Goal: Information Seeking & Learning: Learn about a topic

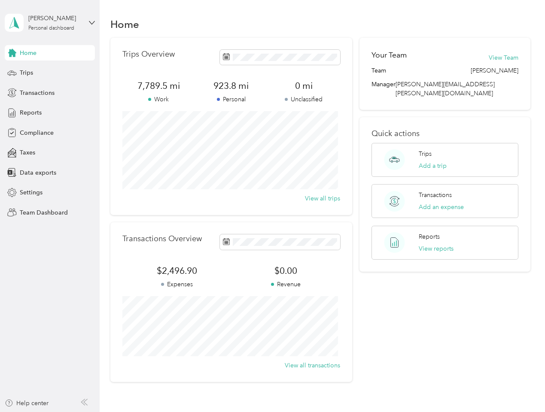
click at [272, 206] on div "Trips Overview 7,789.5 mi Work 923.8 mi Personal 0 mi Unclassified View all tri…" at bounding box center [231, 126] width 242 height 177
click at [50, 23] on div "[PERSON_NAME]" at bounding box center [55, 18] width 54 height 9
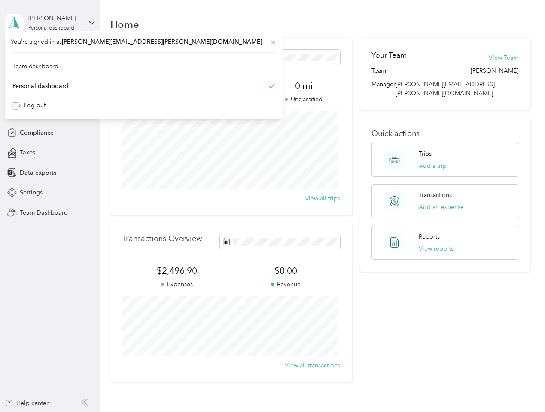
click at [50, 53] on div "You’re signed in as [PERSON_NAME][EMAIL_ADDRESS][PERSON_NAME][DOMAIN_NAME] Team…" at bounding box center [144, 75] width 278 height 88
